Goal: Complete application form

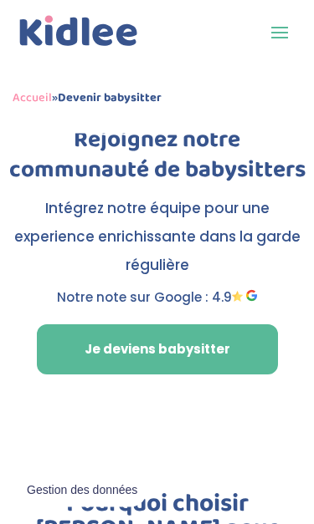
scroll to position [262, 0]
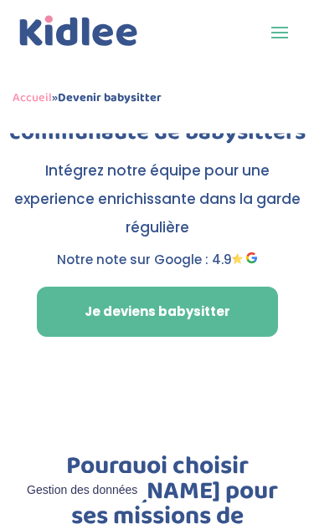
click at [224, 313] on link "Je deviens babysitter" at bounding box center [157, 313] width 241 height 50
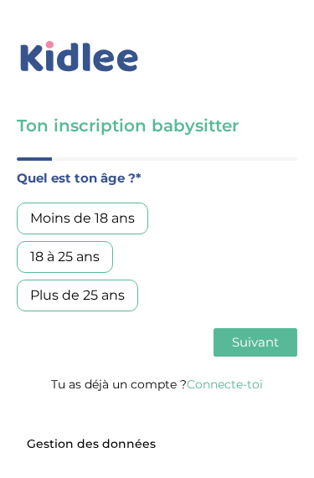
click at [120, 296] on div "Plus de 25 ans" at bounding box center [77, 295] width 121 height 32
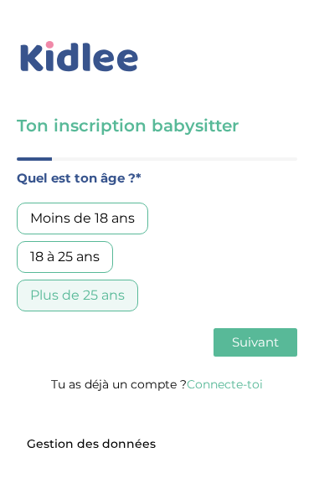
click at [273, 334] on span "Suivant" at bounding box center [255, 342] width 47 height 16
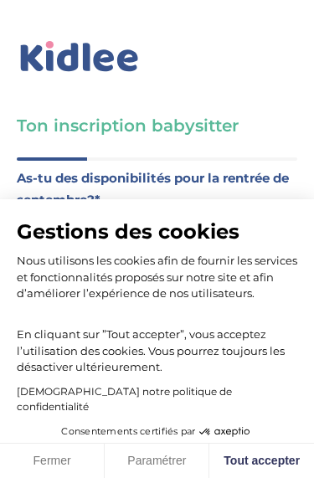
click at [264, 459] on button "Tout accepter" at bounding box center [261, 460] width 105 height 35
checkbox input "true"
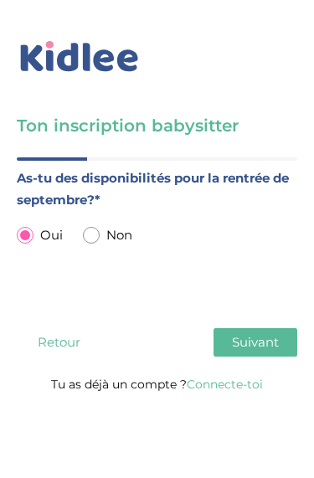
click at [280, 338] on button "Suivant" at bounding box center [255, 342] width 84 height 28
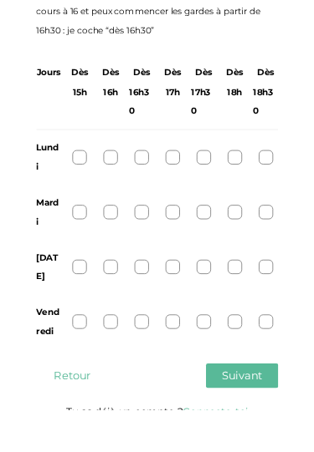
scroll to position [253, 0]
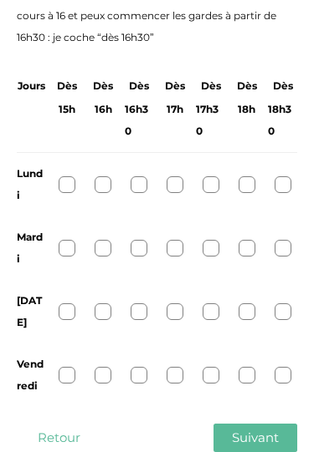
click at [65, 189] on div at bounding box center [67, 184] width 17 height 17
click at [69, 174] on div "Lundi" at bounding box center [157, 185] width 280 height 64
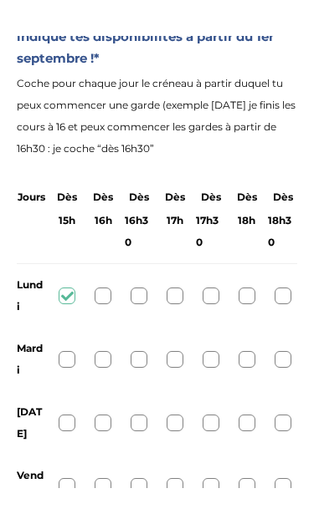
scroll to position [206, 0]
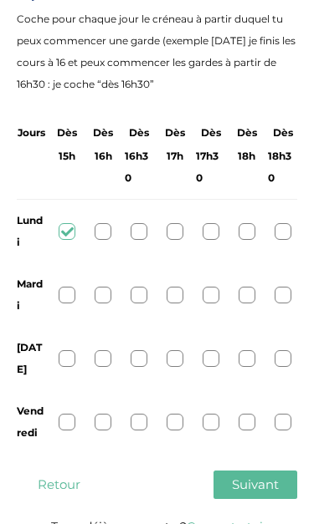
click at [108, 232] on div at bounding box center [103, 231] width 17 height 17
click at [74, 236] on div at bounding box center [67, 231] width 17 height 17
click at [61, 299] on div at bounding box center [67, 295] width 17 height 17
click at [72, 350] on div at bounding box center [67, 358] width 17 height 17
click at [69, 414] on div at bounding box center [67, 422] width 17 height 17
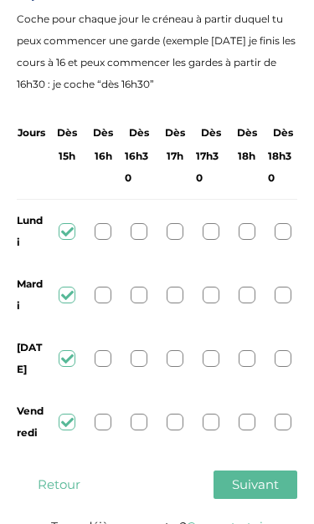
click at [262, 477] on span "Suivant" at bounding box center [255, 485] width 47 height 16
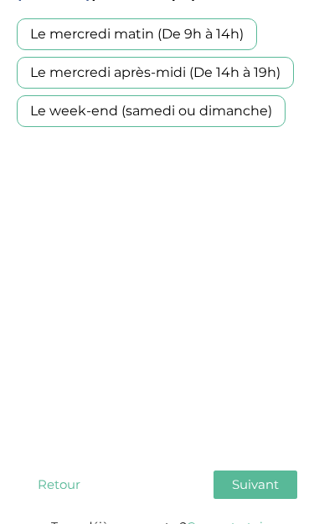
click at [224, 38] on div "Le mercredi matin (De 9h à 14h)" at bounding box center [137, 34] width 240 height 32
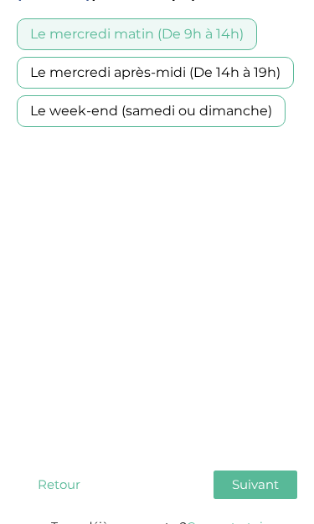
click at [274, 69] on div "Le mercredi après-midi (De 14h à 19h)" at bounding box center [155, 73] width 277 height 32
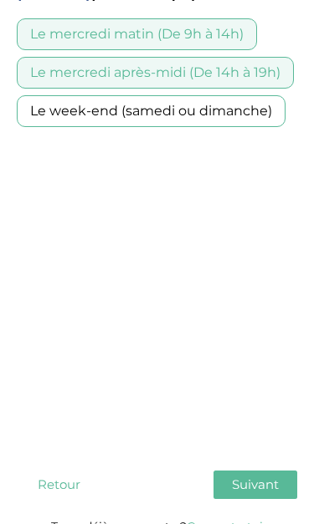
click at [265, 477] on span "Suivant" at bounding box center [255, 485] width 47 height 16
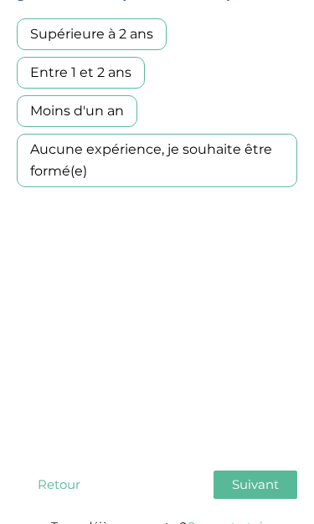
click at [128, 76] on div "Entre 1 et 2 ans" at bounding box center [81, 73] width 128 height 32
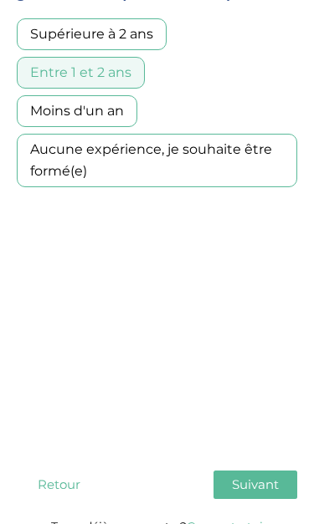
click at [125, 74] on div "Entre 1 et 2 ans" at bounding box center [81, 73] width 128 height 32
click at [146, 34] on div "Supérieure à 2 ans" at bounding box center [92, 34] width 150 height 32
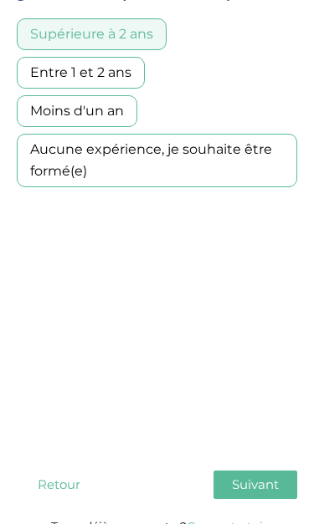
click at [133, 74] on div "Entre 1 et 2 ans" at bounding box center [81, 73] width 128 height 32
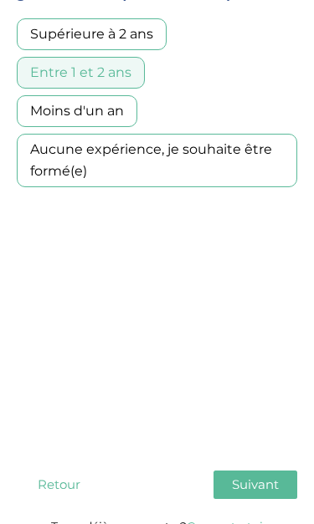
click at [260, 477] on span "Suivant" at bounding box center [255, 485] width 47 height 16
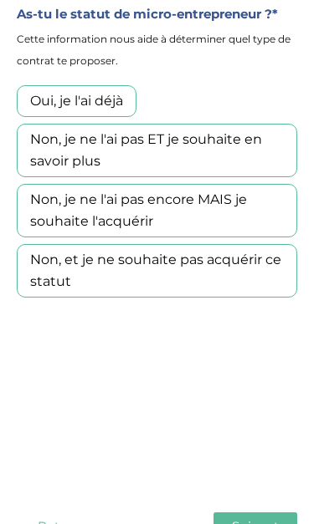
scroll to position [166, 0]
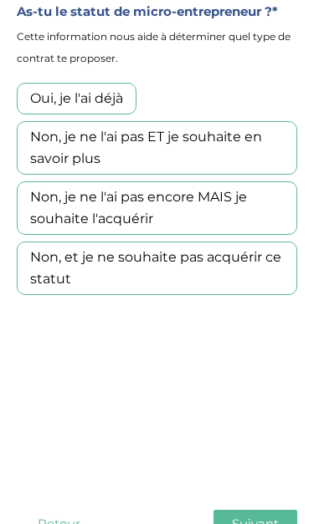
click at [203, 199] on div "Non, je ne l'ai pas encore MAIS je souhaite l'acquérir" at bounding box center [157, 209] width 280 height 54
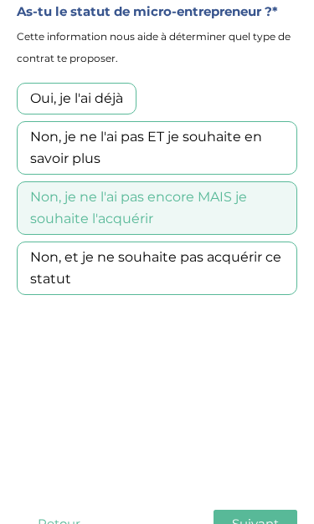
click at [263, 477] on span "Suivant" at bounding box center [255, 525] width 47 height 16
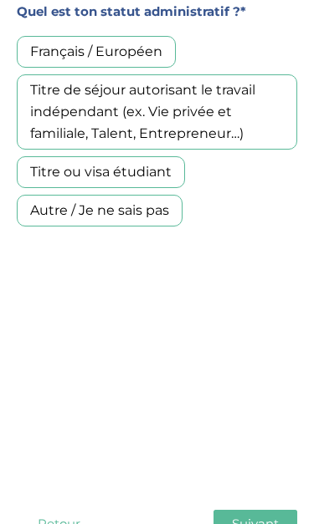
click at [236, 115] on div "Titre de séjour autorisant le travail indépendant (ex. Vie privée et familiale,…" at bounding box center [157, 111] width 280 height 75
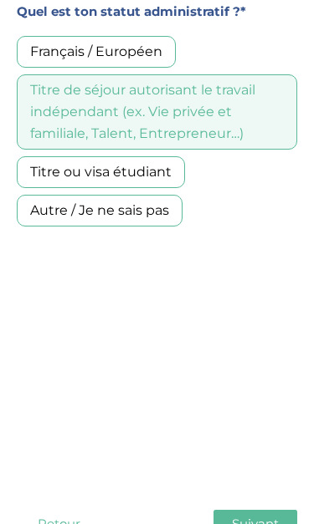
click at [273, 477] on span "Suivant" at bounding box center [255, 524] width 47 height 16
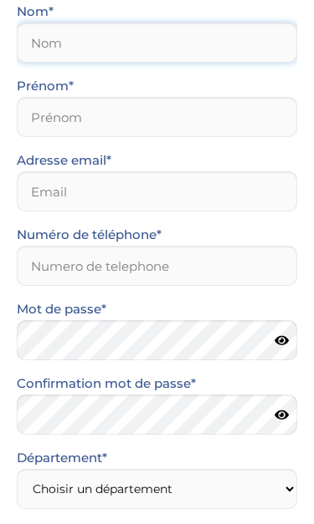
click at [236, 40] on input "text" at bounding box center [157, 43] width 280 height 40
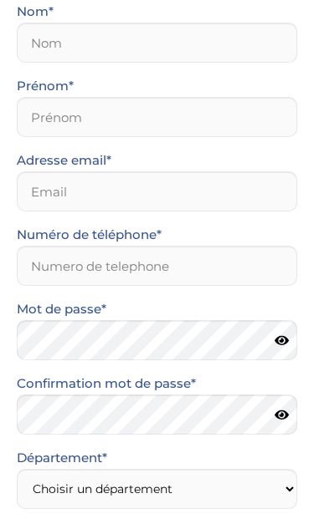
scroll to position [0, 0]
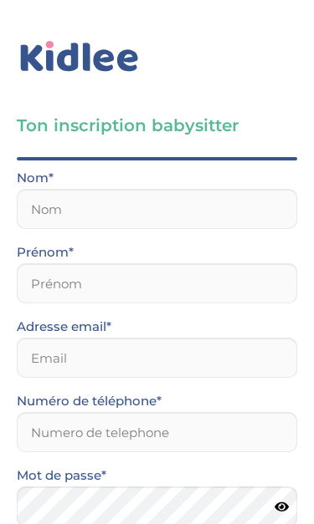
type input "Asmick"
type input "ANITUS"
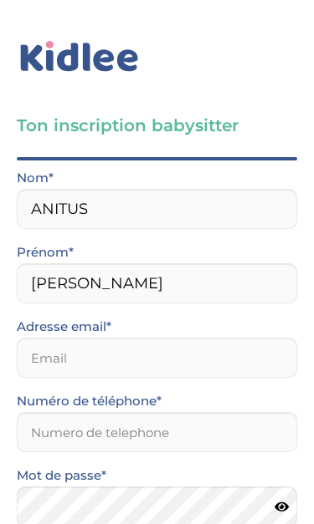
type input "0694092198"
type input "34070"
type input "anitusasmick20@gmail.com"
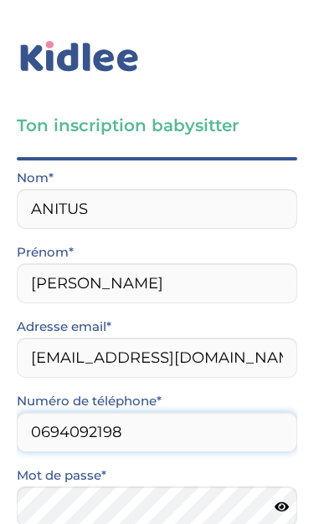
click at [135, 428] on input "0694092198" at bounding box center [157, 432] width 280 height 40
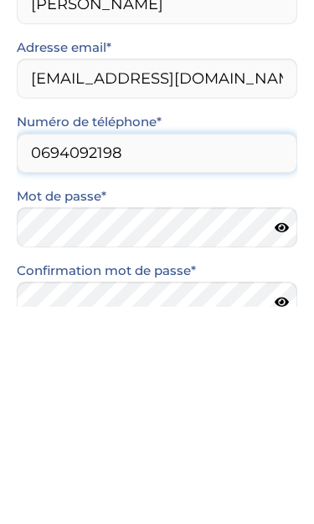
scroll to position [243, 0]
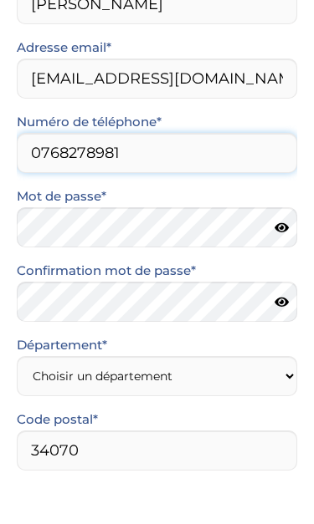
type input "0768278981"
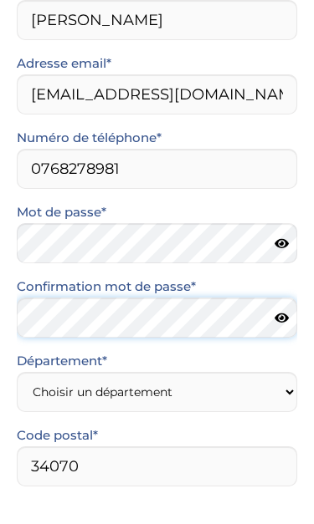
scroll to position [301, 0]
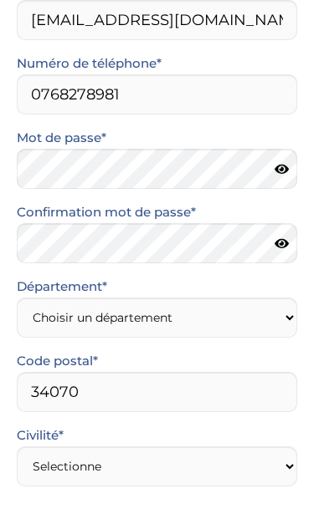
click at [283, 274] on icon at bounding box center [281, 280] width 14 height 13
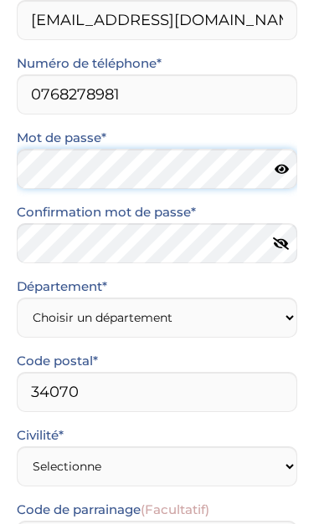
scroll to position [263, 0]
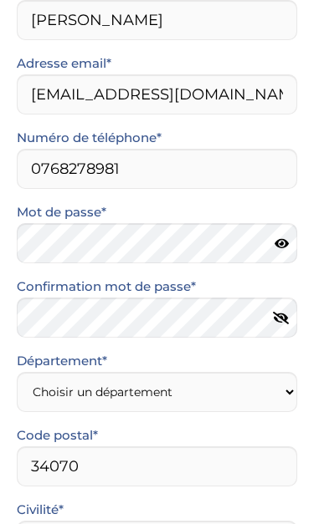
click at [278, 243] on icon at bounding box center [281, 244] width 14 height 13
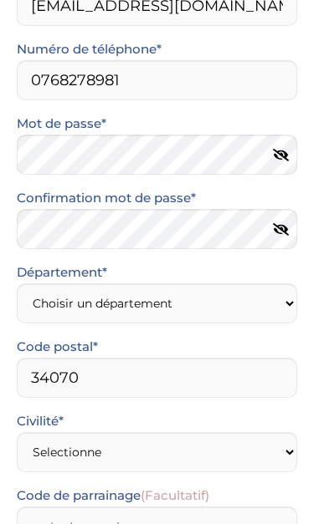
scroll to position [355, 0]
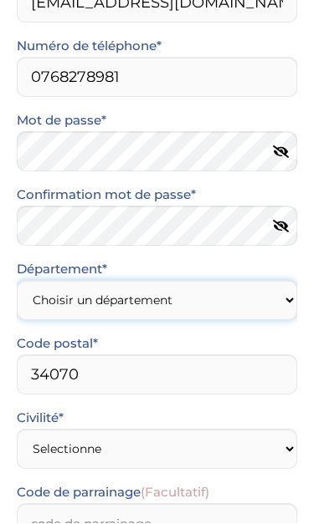
click at [291, 301] on select "Choisir un département Paris (75) Hauts-de-Seine (92) Yvelines (78) Val-de-Marn…" at bounding box center [157, 301] width 280 height 40
select select "0"
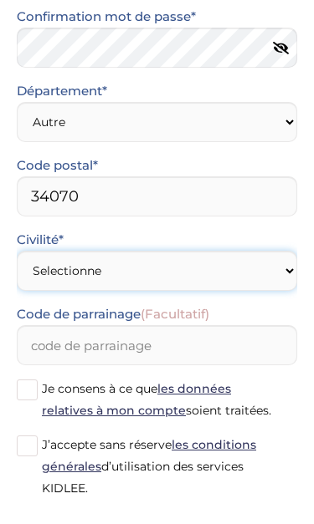
click at [290, 276] on select "Selectionne Mr Mme" at bounding box center [157, 272] width 280 height 40
select select "1"
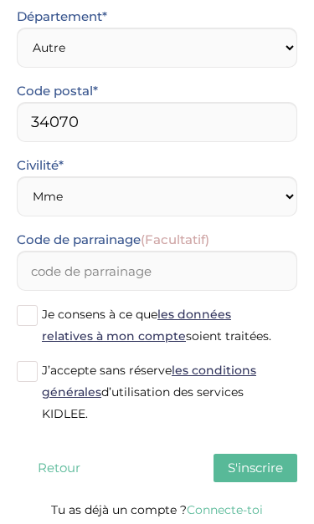
scroll to position [613, 0]
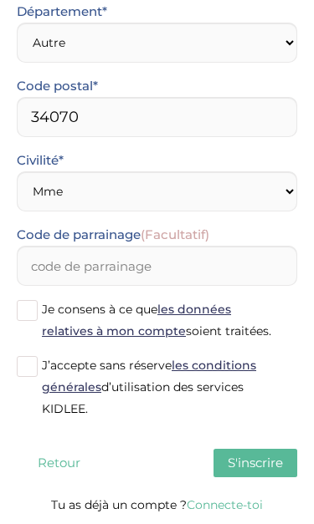
click at [39, 306] on label "Je consens à ce que les données relatives à mon compte soient traitées." at bounding box center [157, 320] width 280 height 43
click at [0, 0] on input "Je consens à ce que les données relatives à mon compte soient traitées." at bounding box center [0, 0] width 0 height 0
click at [26, 366] on span at bounding box center [27, 366] width 21 height 21
click at [0, 0] on input "J’accepte sans réserve les conditions générales d’utilisation des services KIDL…" at bounding box center [0, 0] width 0 height 0
click at [274, 459] on span "S'inscrire" at bounding box center [255, 463] width 55 height 16
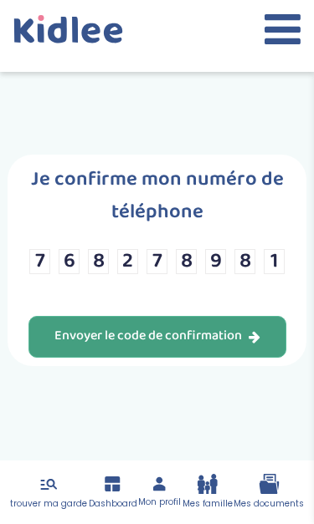
click at [225, 346] on div "Envoyer le code de confirmation" at bounding box center [157, 336] width 206 height 19
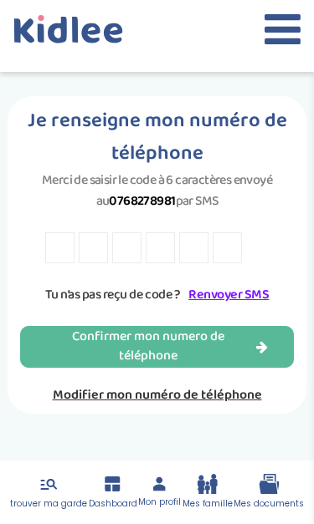
click at [53, 257] on input "text" at bounding box center [59, 248] width 29 height 31
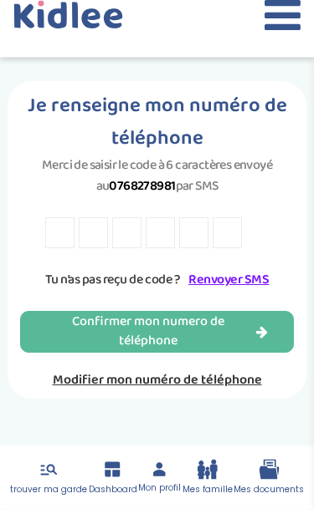
type input "Z"
type input "d"
type input "r"
type input "e"
type input "c"
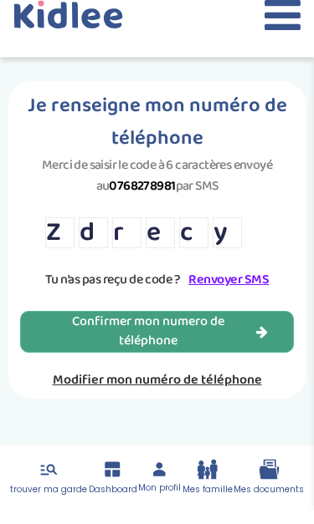
type input "y"
click at [242, 348] on div "Confirmer mon numero de téléphone" at bounding box center [156, 347] width 221 height 38
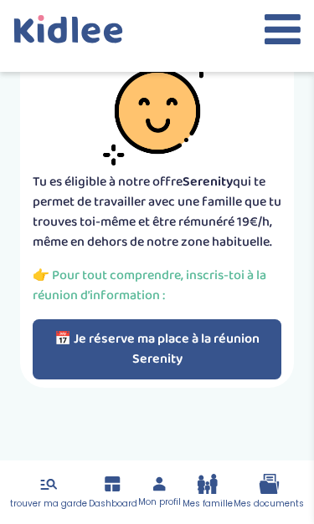
scroll to position [113, 0]
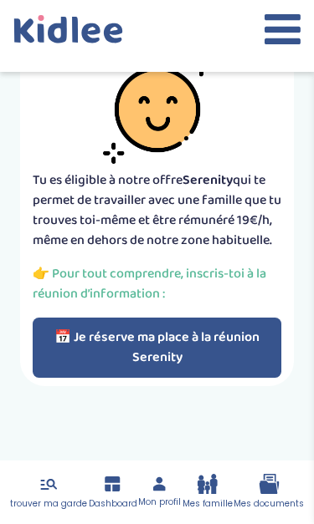
click at [248, 345] on button "📅 Je réserve ma place à la réunion Serenity" at bounding box center [157, 348] width 249 height 60
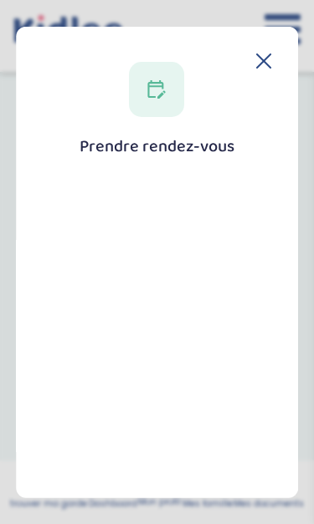
click at [260, 73] on div "Prendre rendez-vous [GEOGRAPHIC_DATA]" at bounding box center [157, 432] width 229 height 729
